Goal: Information Seeking & Learning: Learn about a topic

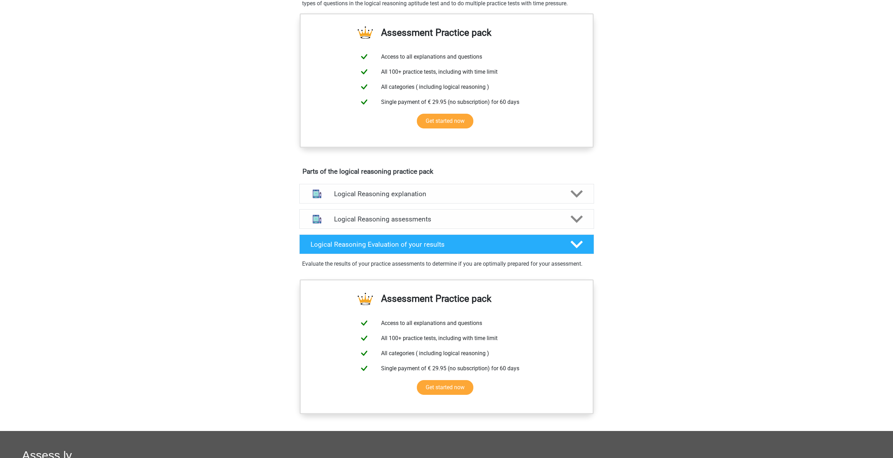
scroll to position [246, 0]
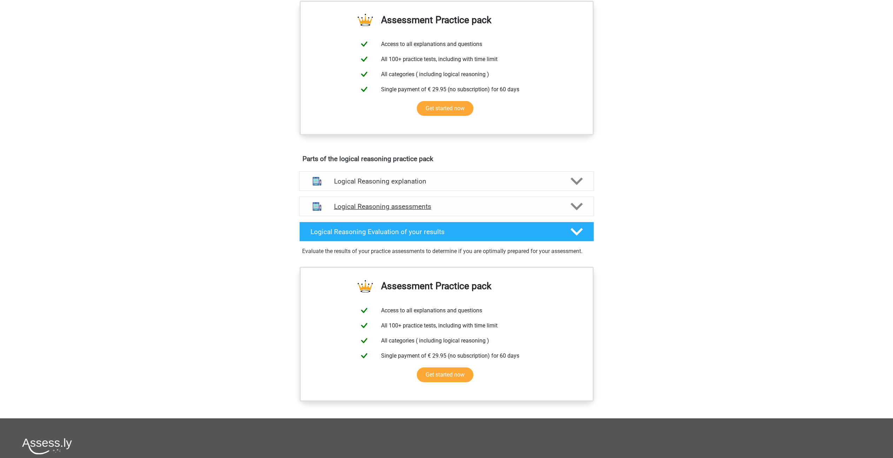
click at [426, 211] on h4 "Logical Reasoning assessments" at bounding box center [446, 206] width 225 height 8
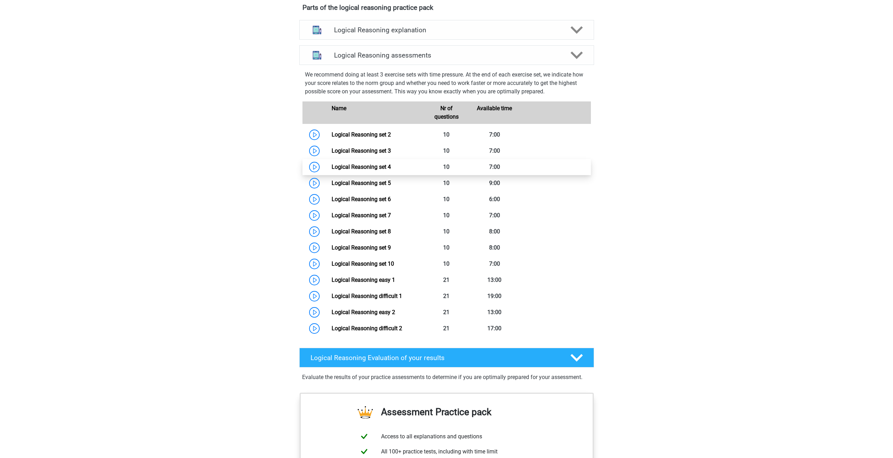
scroll to position [351, 0]
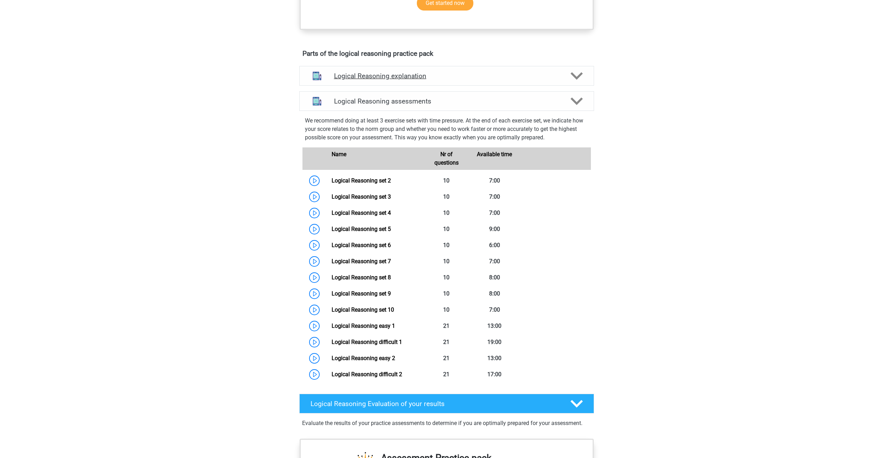
click at [393, 86] on div "Logical Reasoning explanation" at bounding box center [446, 76] width 295 height 20
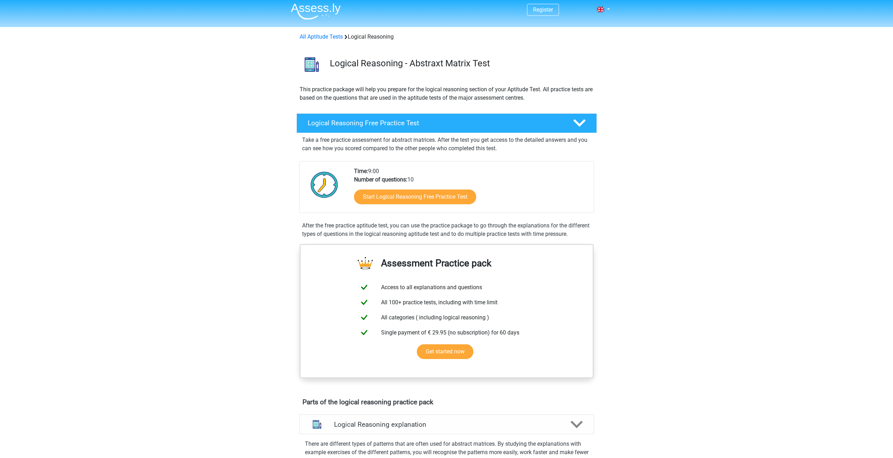
scroll to position [0, 0]
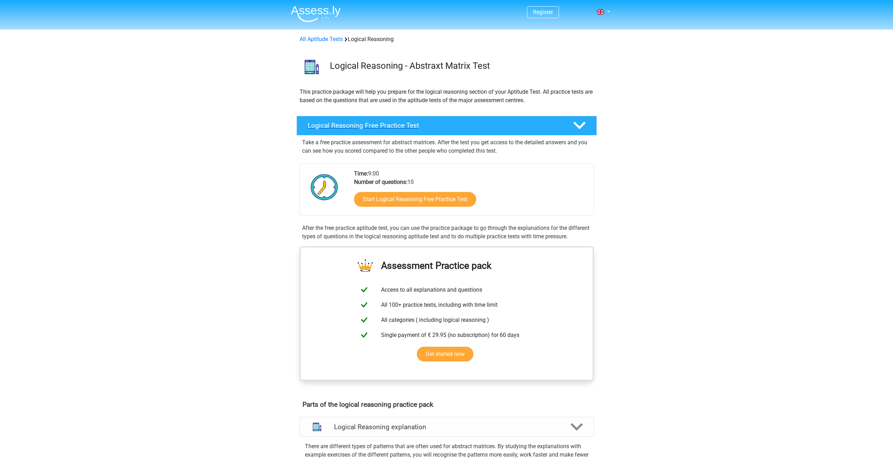
click at [362, 127] on h4 "Logical Reasoning Free Practice Test" at bounding box center [435, 125] width 254 height 8
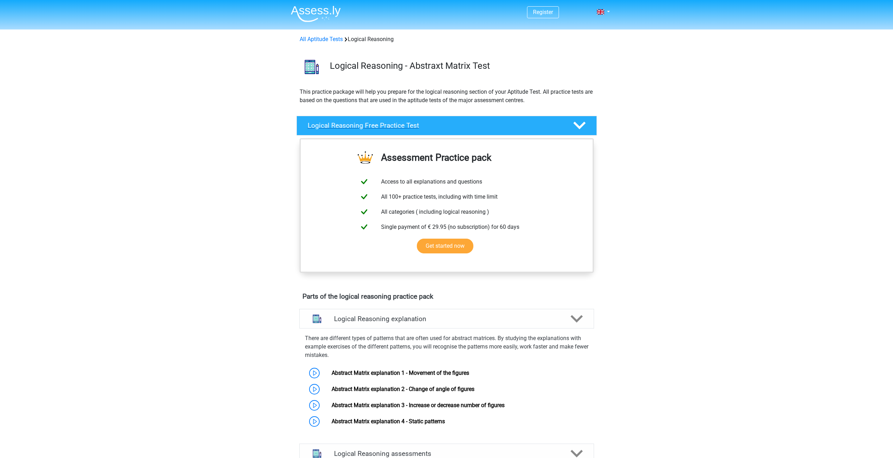
click at [362, 127] on h4 "Logical Reasoning Free Practice Test" at bounding box center [435, 125] width 254 height 8
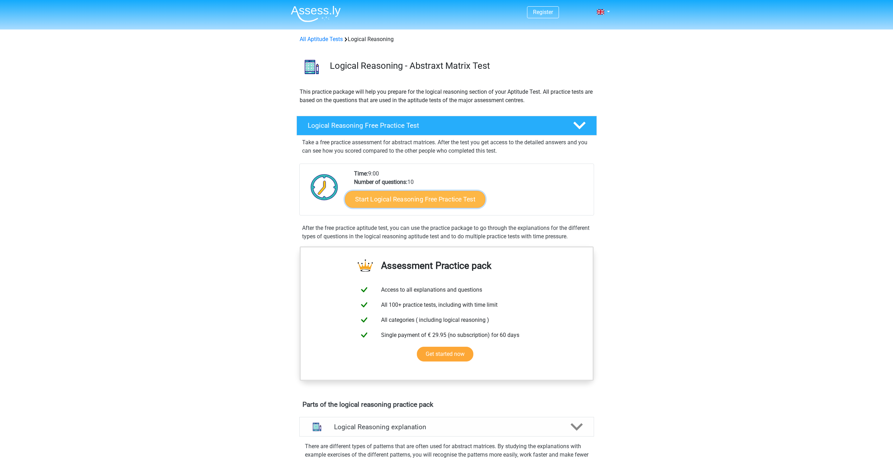
click at [398, 200] on link "Start Logical Reasoning Free Practice Test" at bounding box center [415, 199] width 140 height 17
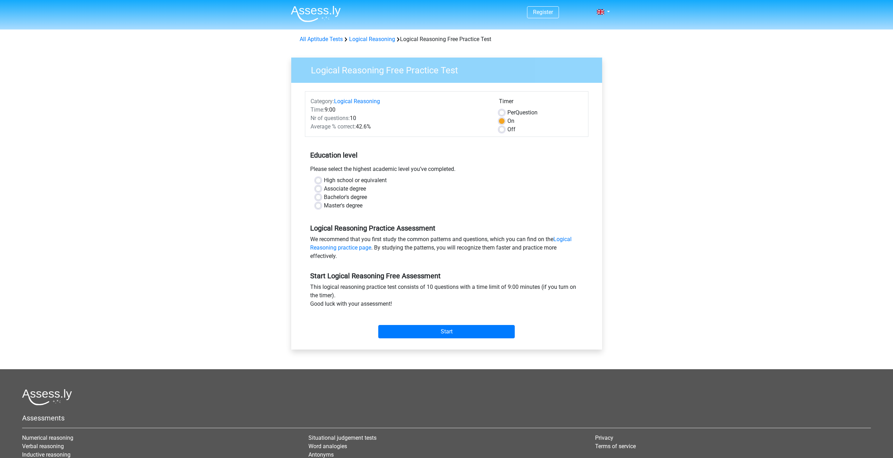
click at [331, 181] on label "High school or equivalent" at bounding box center [355, 180] width 63 height 8
click at [321, 181] on input "High school or equivalent" at bounding box center [318, 179] width 6 height 7
radio input "true"
click at [428, 330] on input "Start" at bounding box center [446, 331] width 136 height 13
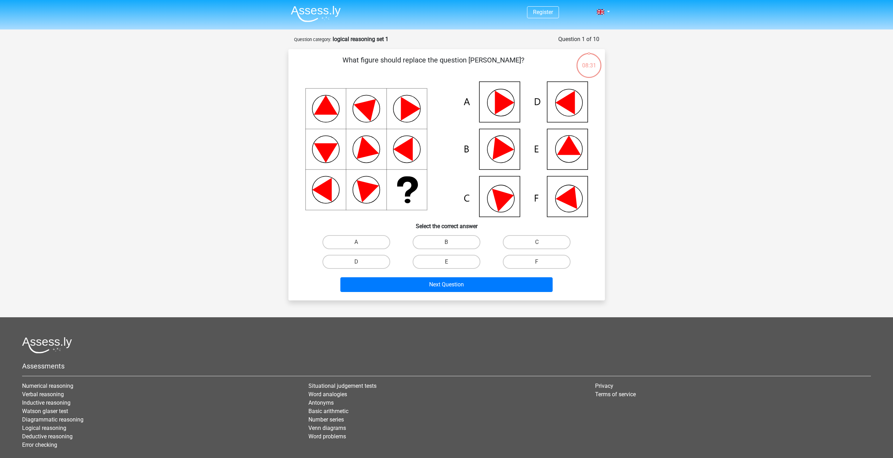
click at [567, 148] on icon at bounding box center [569, 144] width 24 height 19
click at [451, 261] on label "E" at bounding box center [447, 262] width 68 height 14
click at [451, 262] on input "E" at bounding box center [448, 264] width 5 height 5
radio input "true"
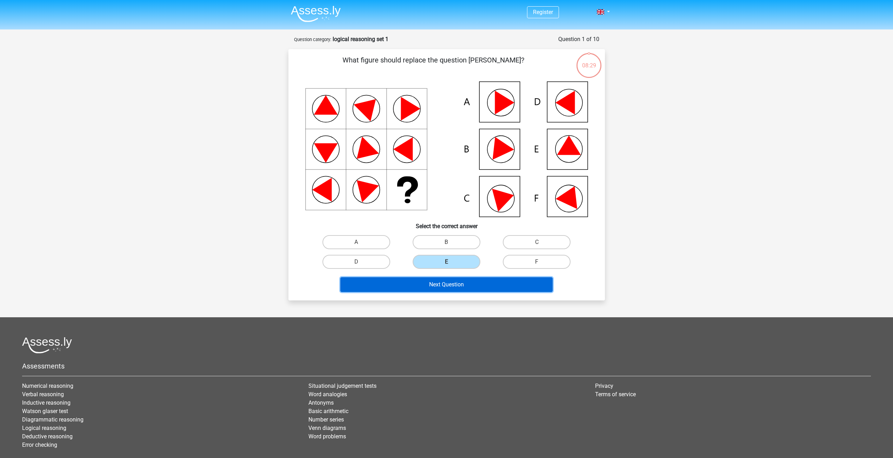
click at [470, 288] on button "Next Question" at bounding box center [446, 284] width 212 height 15
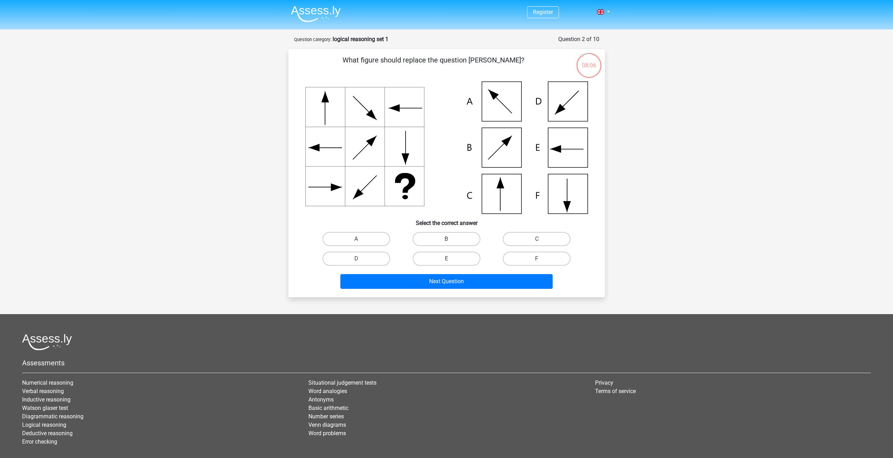
click at [542, 246] on div "C" at bounding box center [537, 239] width 90 height 20
click at [540, 239] on input "C" at bounding box center [539, 241] width 5 height 5
radio input "true"
click at [470, 284] on button "Next Question" at bounding box center [446, 281] width 212 height 15
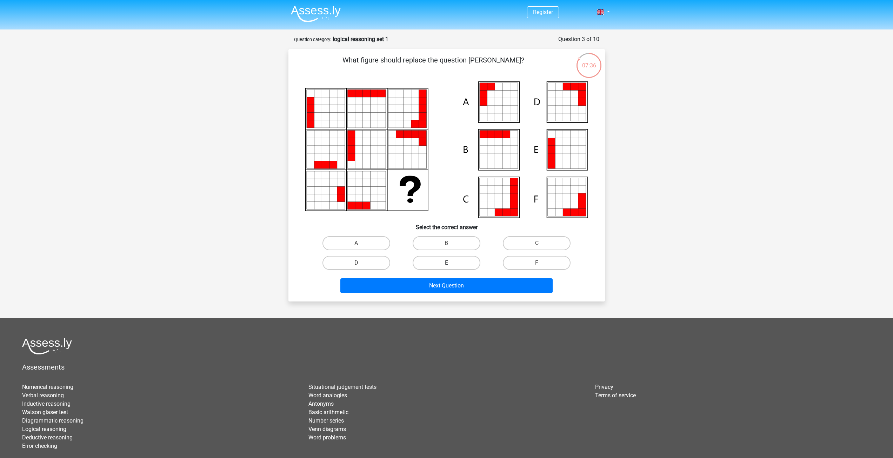
click at [442, 263] on label "E" at bounding box center [447, 263] width 68 height 14
click at [446, 263] on input "E" at bounding box center [448, 265] width 5 height 5
radio input "true"
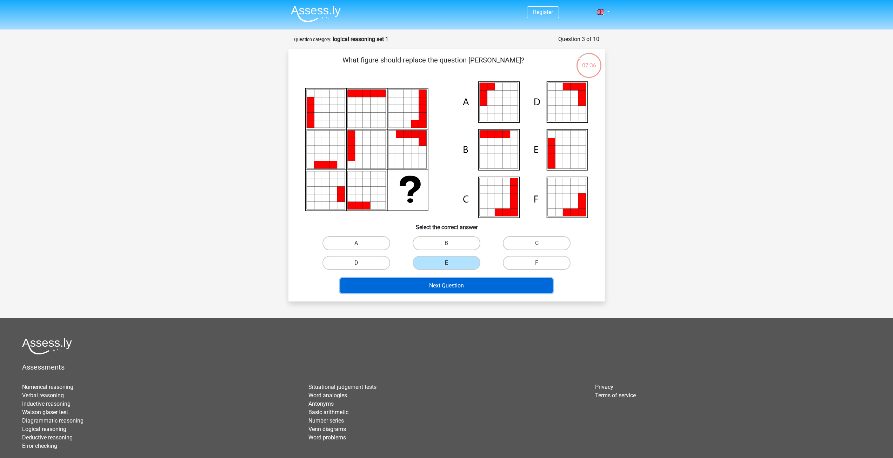
click at [444, 283] on button "Next Question" at bounding box center [446, 285] width 212 height 15
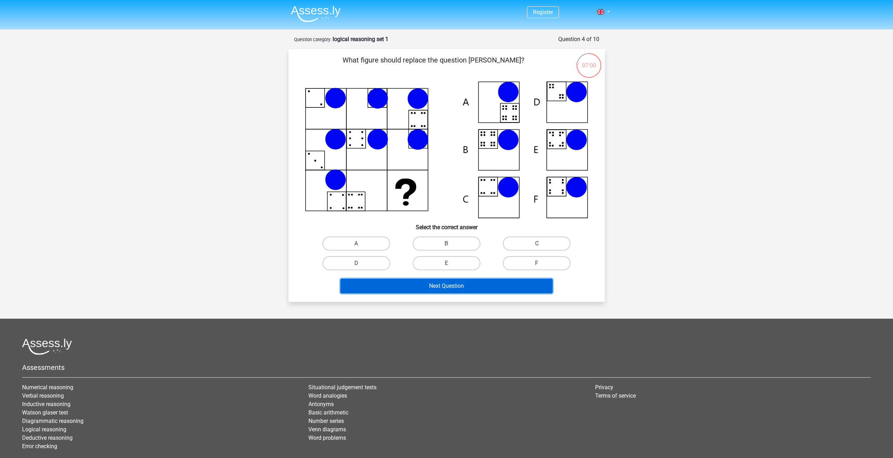
click at [465, 288] on button "Next Question" at bounding box center [446, 286] width 212 height 15
click at [469, 285] on button "Next Question" at bounding box center [446, 286] width 212 height 15
click at [459, 242] on label "B" at bounding box center [447, 244] width 68 height 14
click at [451, 244] on input "B" at bounding box center [448, 246] width 5 height 5
radio input "true"
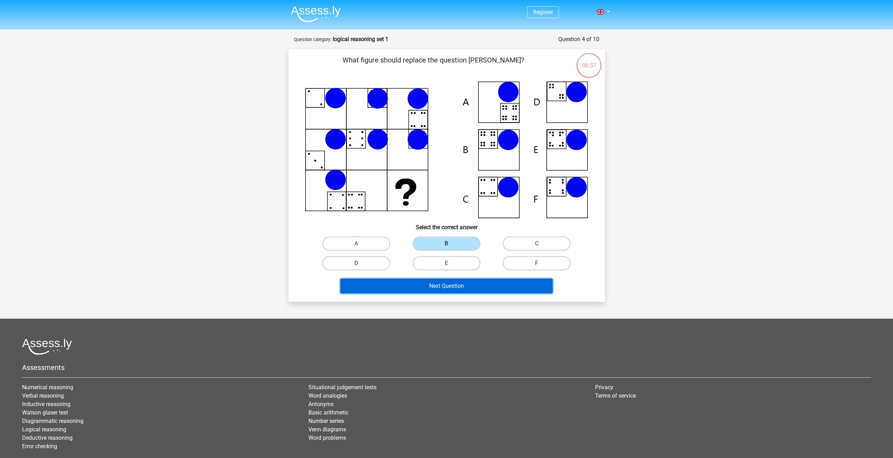
click at [452, 287] on button "Next Question" at bounding box center [446, 286] width 212 height 15
